Goal: Transaction & Acquisition: Download file/media

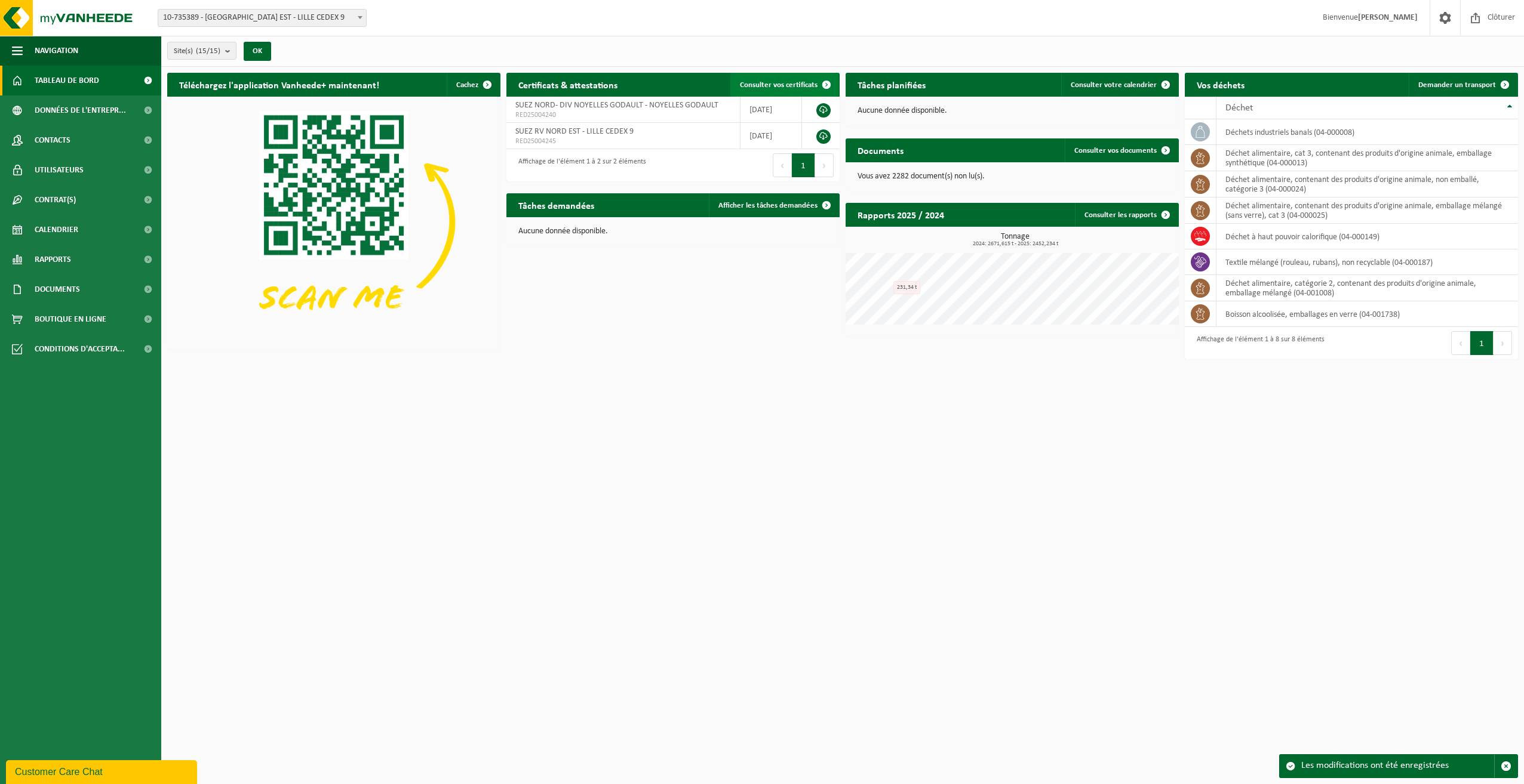
click at [822, 85] on span at bounding box center [826, 85] width 24 height 24
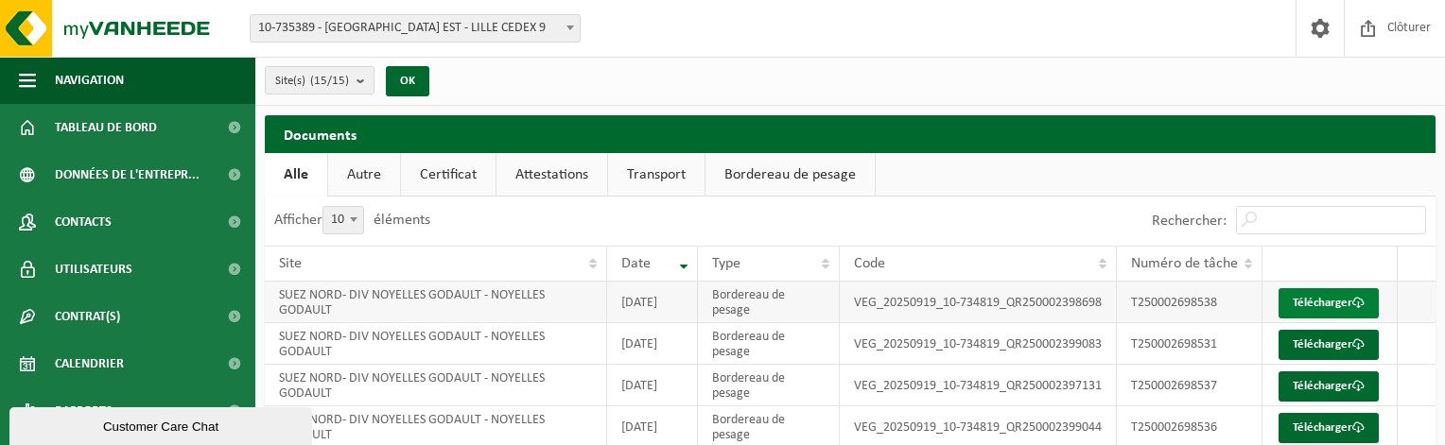
click at [1330, 311] on link "Télécharger" at bounding box center [1328, 303] width 100 height 30
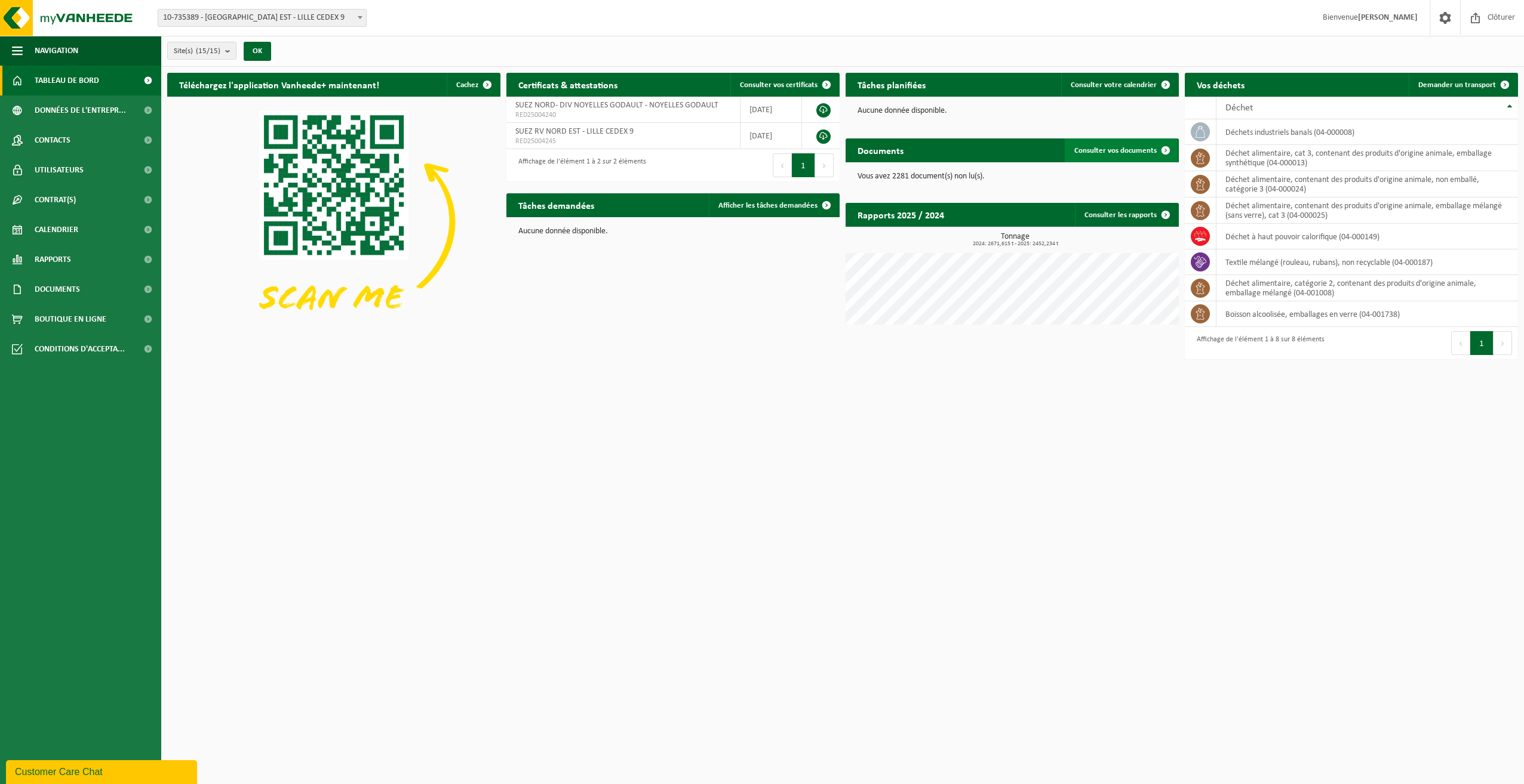
click at [912, 148] on span at bounding box center [1165, 150] width 24 height 24
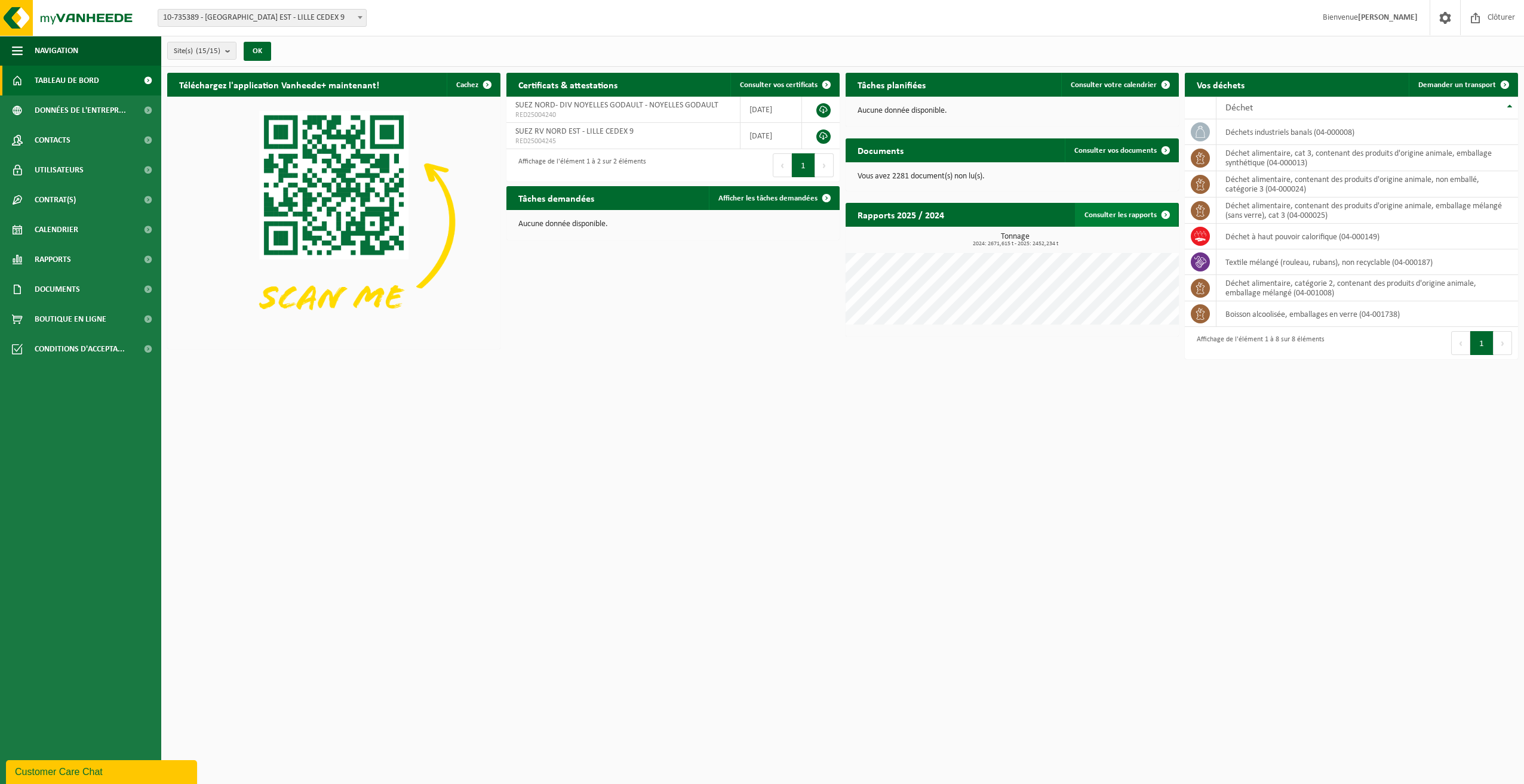
click at [1160, 213] on span at bounding box center [1165, 215] width 24 height 24
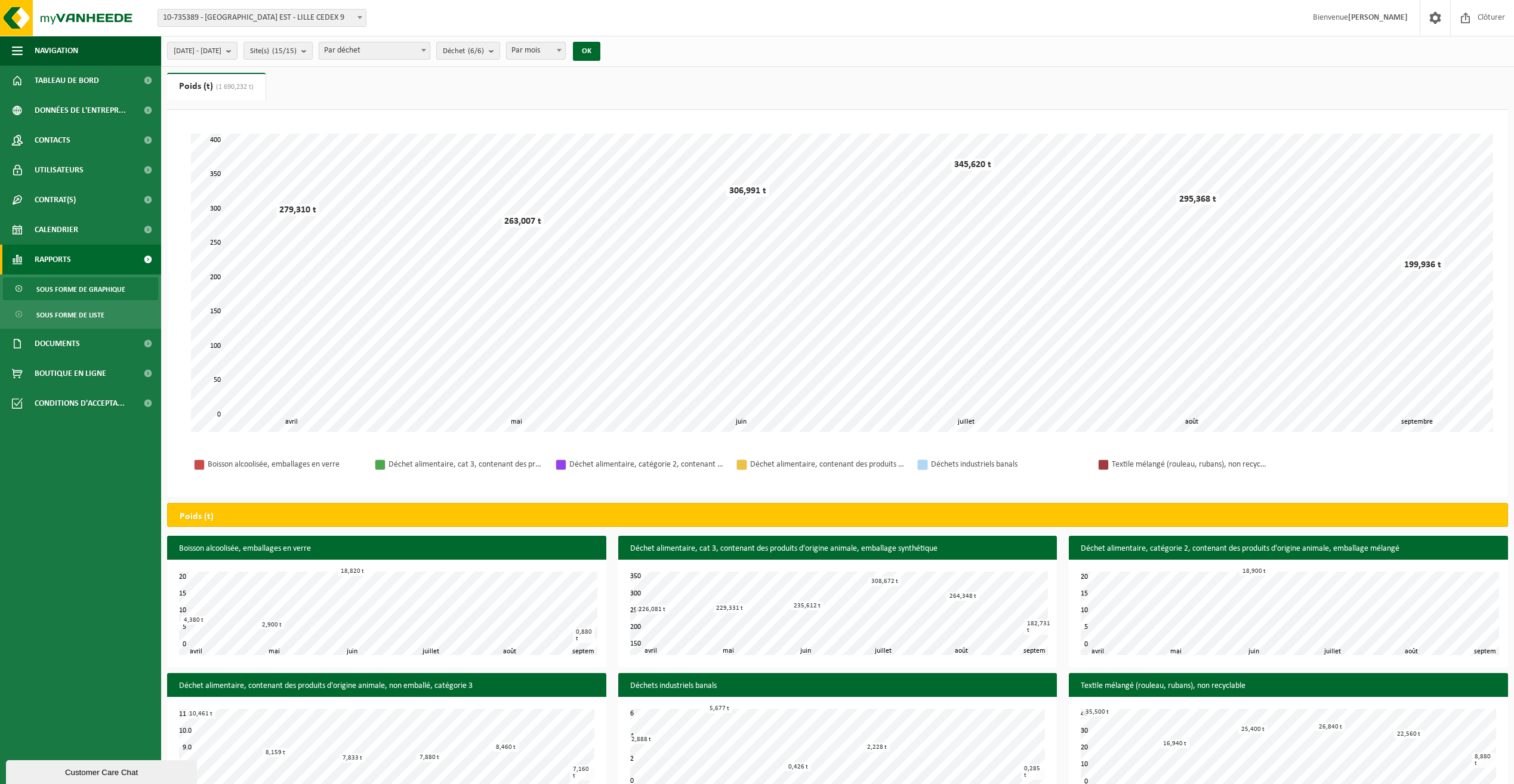
click at [744, 189] on div "306,991 t" at bounding box center [748, 191] width 43 height 12
click at [17, 314] on span at bounding box center [20, 315] width 9 height 23
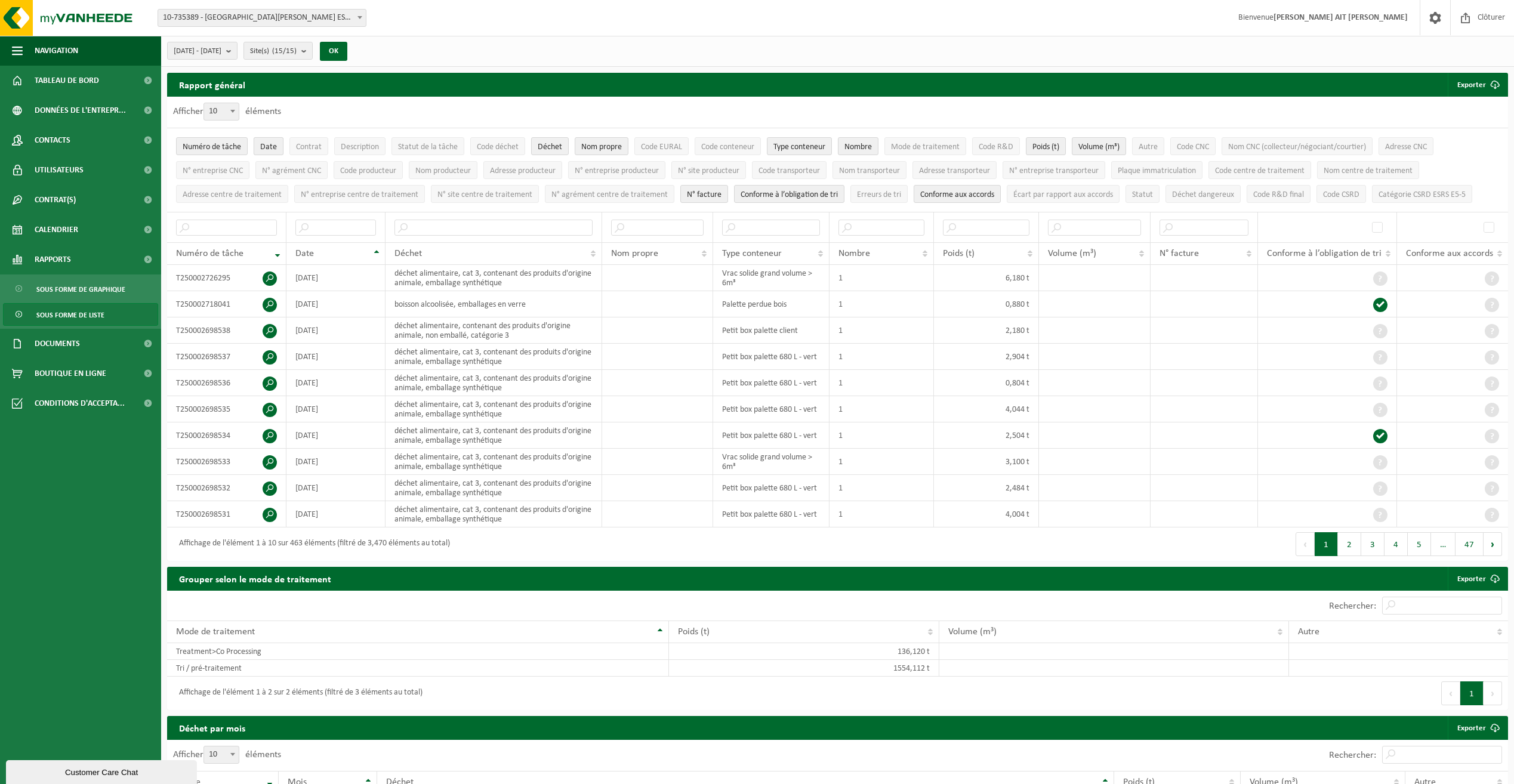
click at [270, 148] on span "Date" at bounding box center [268, 147] width 16 height 9
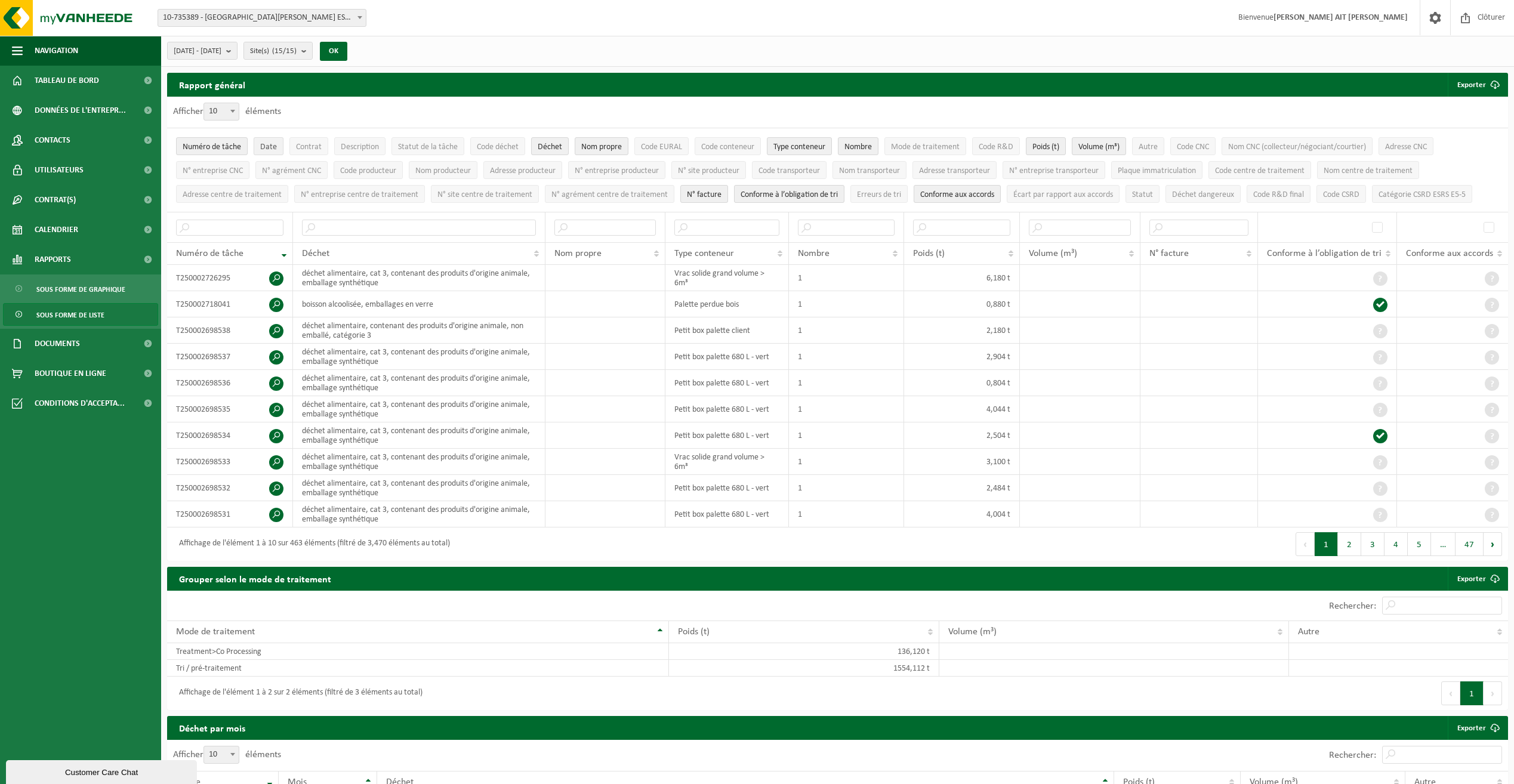
click at [270, 148] on span "Date" at bounding box center [268, 147] width 16 height 9
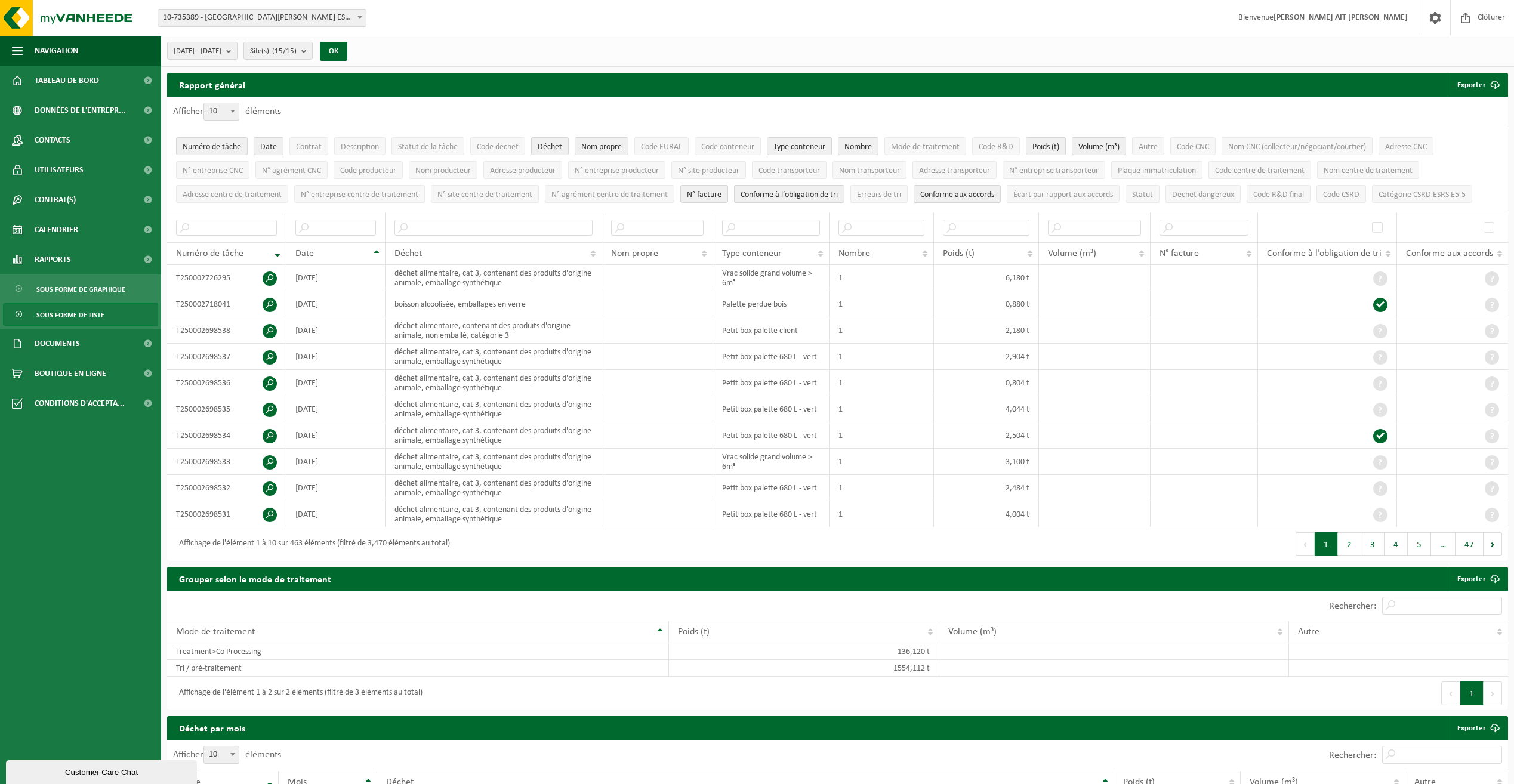
click at [270, 148] on span "Date" at bounding box center [268, 147] width 16 height 9
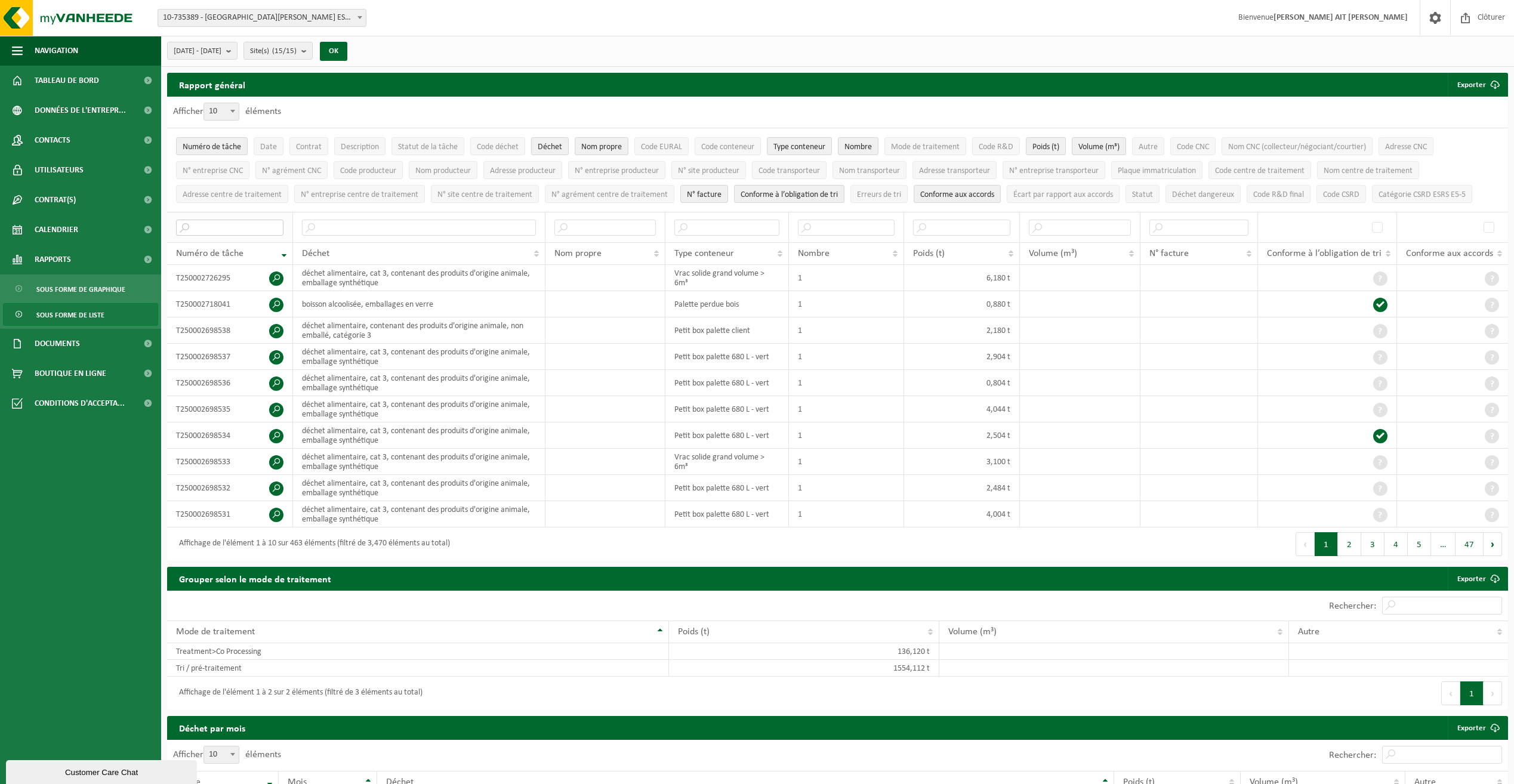
click at [263, 222] on input "text" at bounding box center [230, 228] width 107 height 16
click at [283, 251] on th "Numéro de tâche" at bounding box center [230, 254] width 126 height 23
click at [239, 227] on input "text" at bounding box center [230, 228] width 107 height 16
click at [268, 148] on span "Date" at bounding box center [268, 147] width 16 height 9
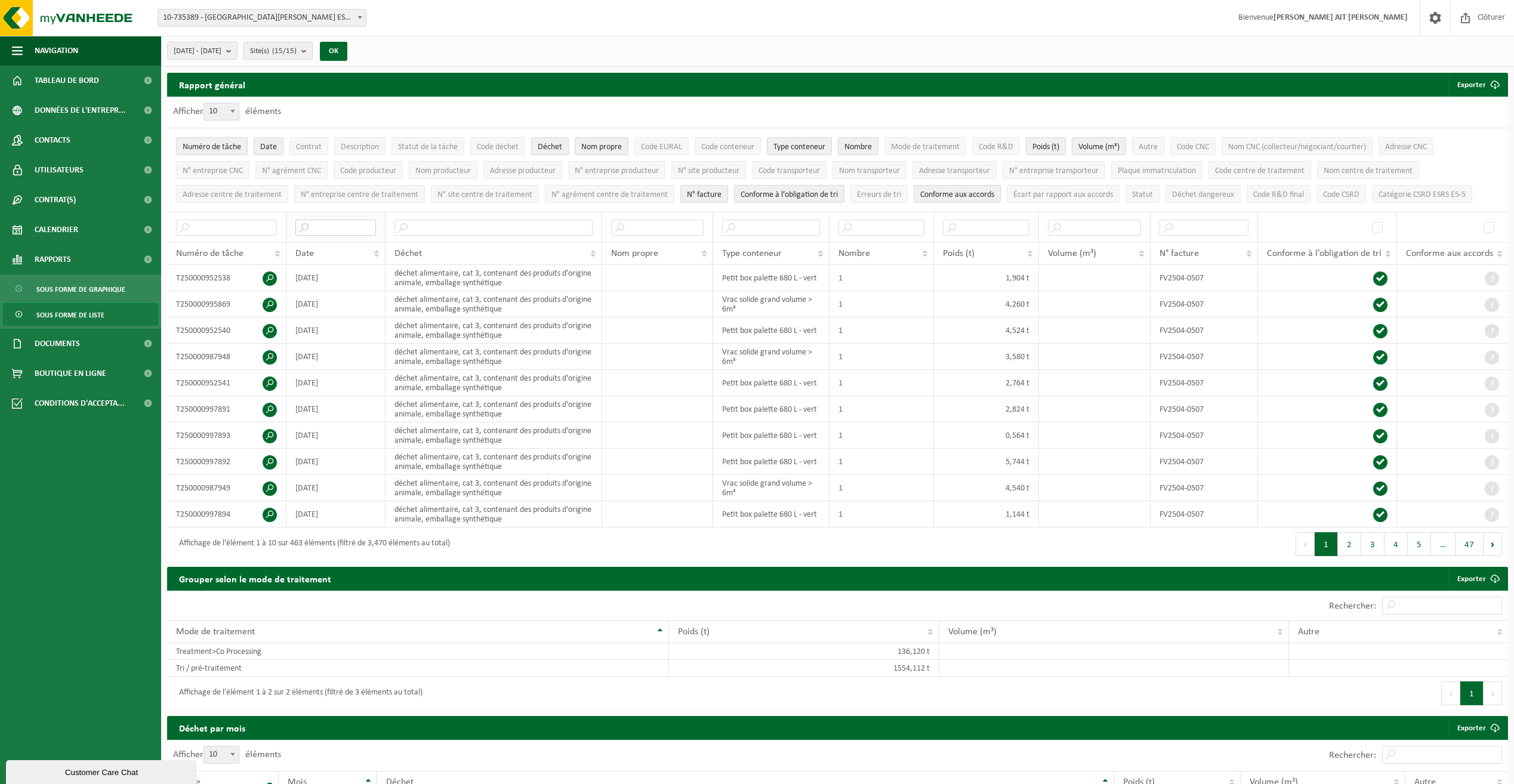
click at [313, 222] on input "text" at bounding box center [336, 228] width 81 height 16
type input "0"
type input "2025-06"
click at [1475, 82] on button "Exporter" at bounding box center [1477, 85] width 59 height 24
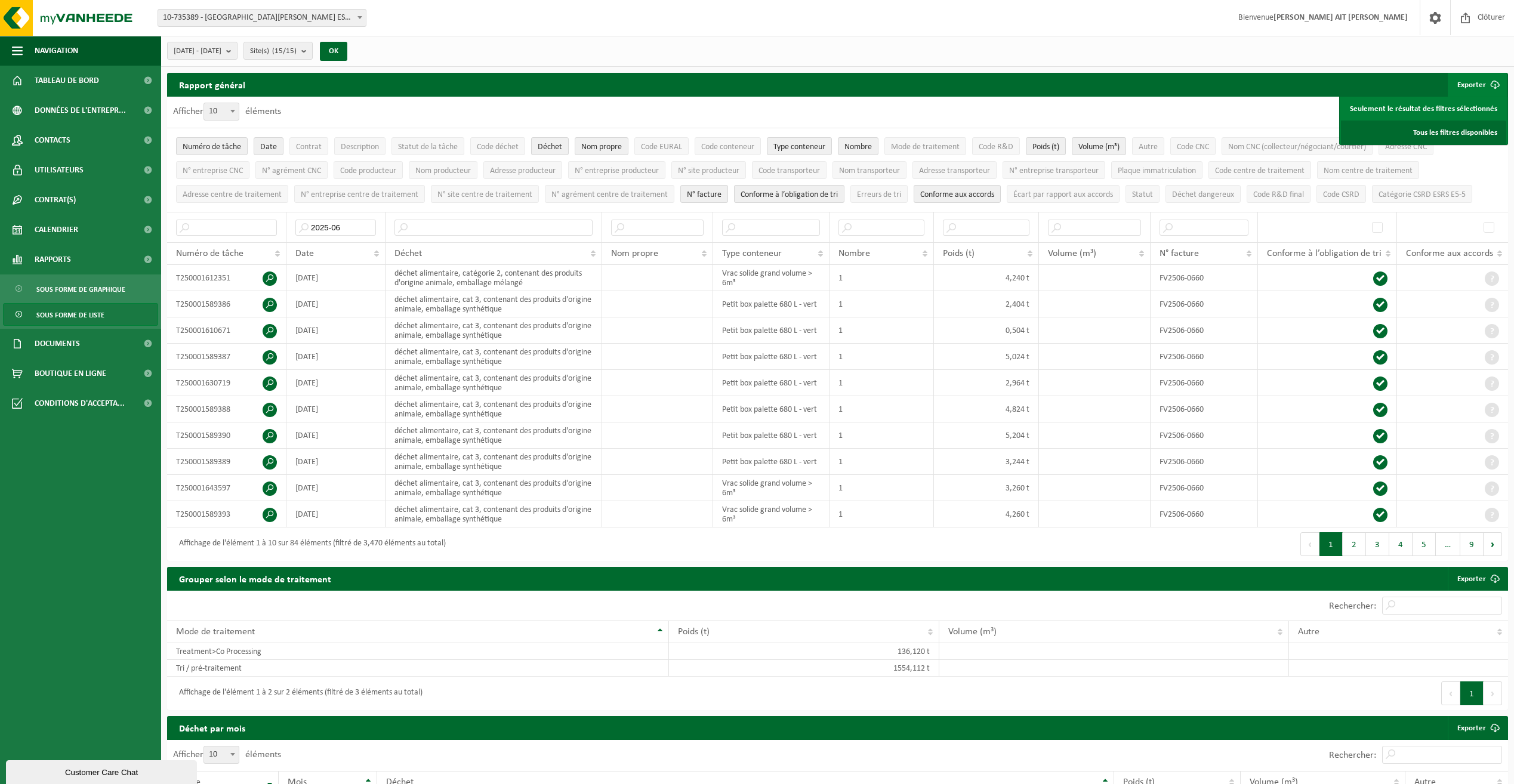
click at [1451, 133] on link "Tous les filtres disponibles" at bounding box center [1424, 133] width 165 height 24
